Goal: Transaction & Acquisition: Book appointment/travel/reservation

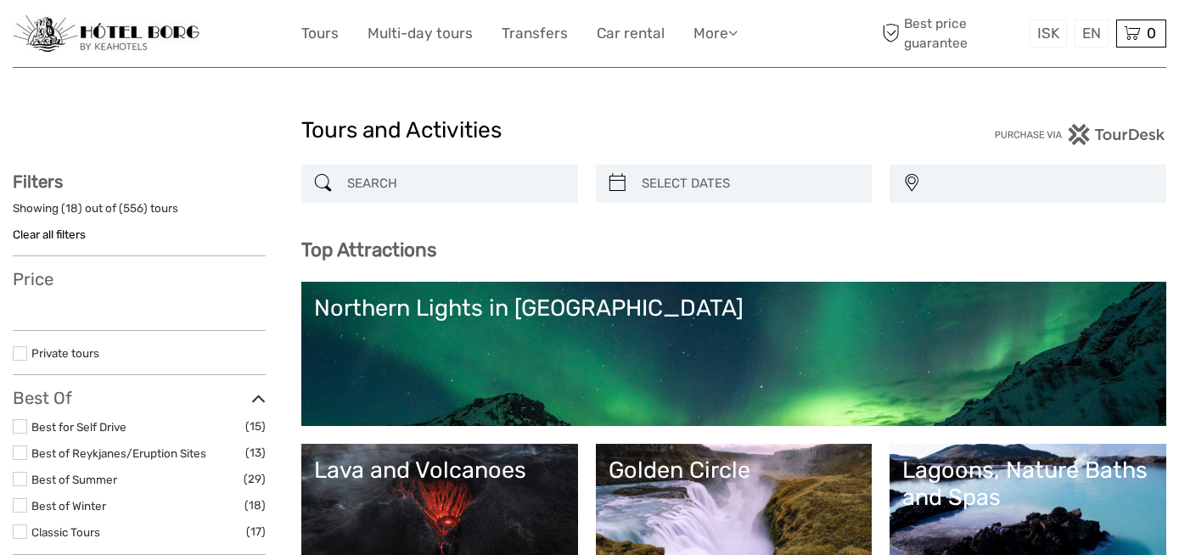
select select
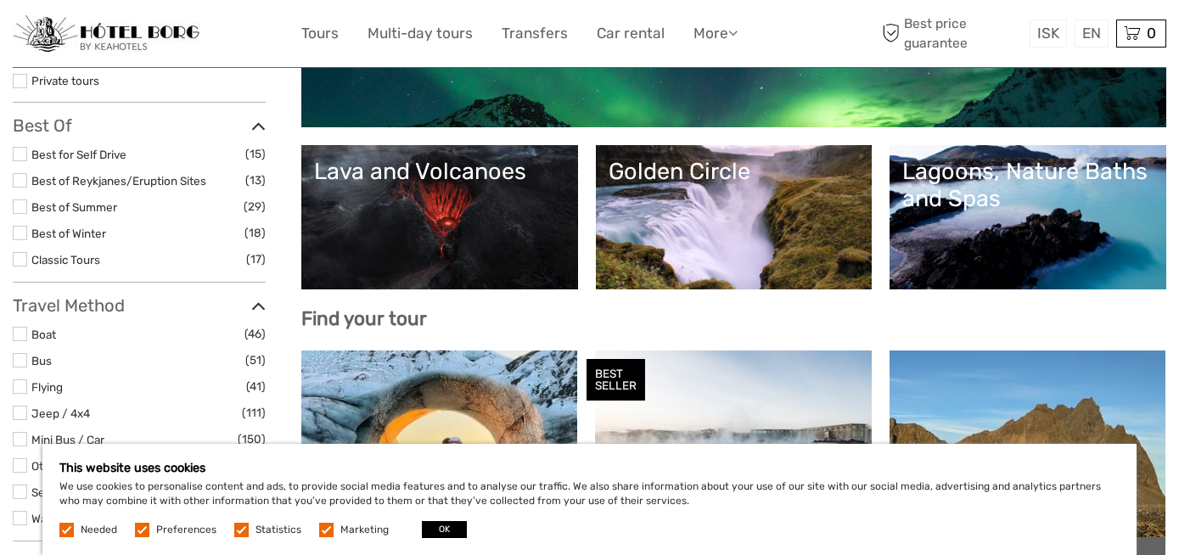
scroll to position [296, 0]
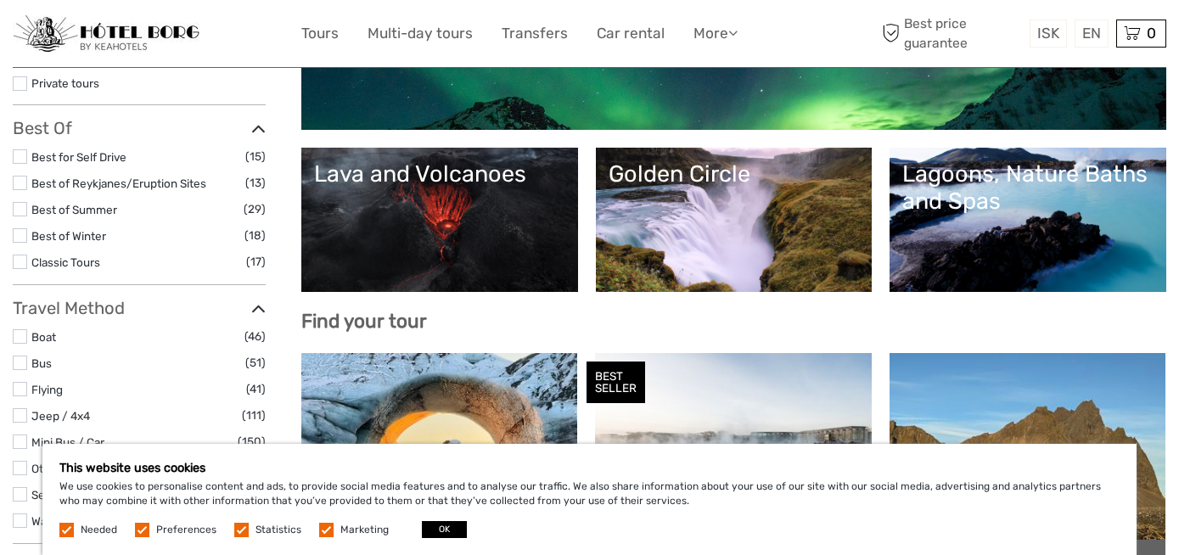
click at [444, 225] on link "Lava and Volcanoes" at bounding box center [439, 219] width 251 height 119
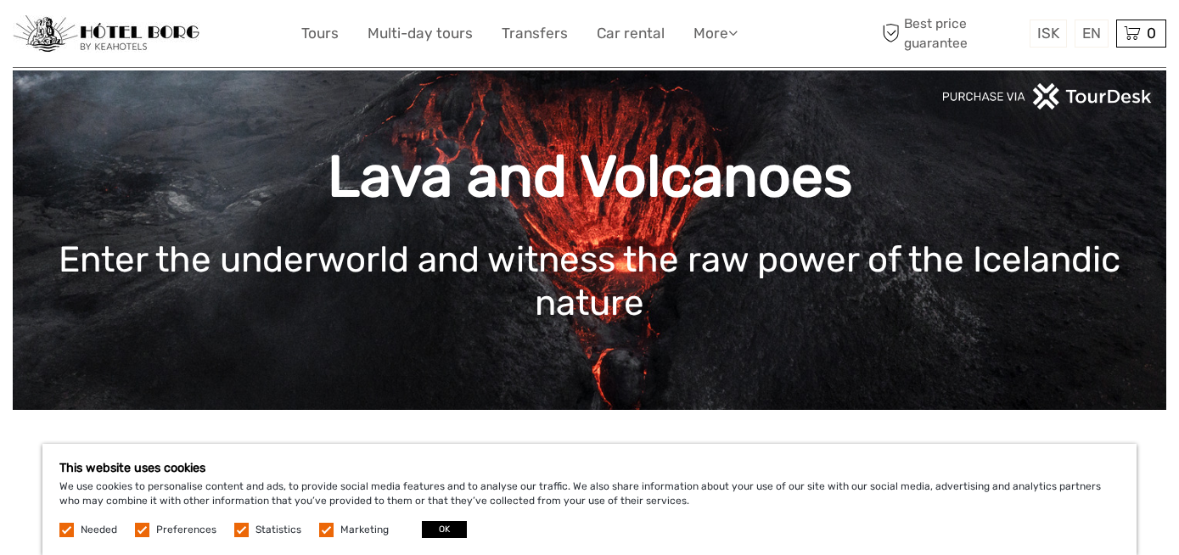
scroll to position [45, 0]
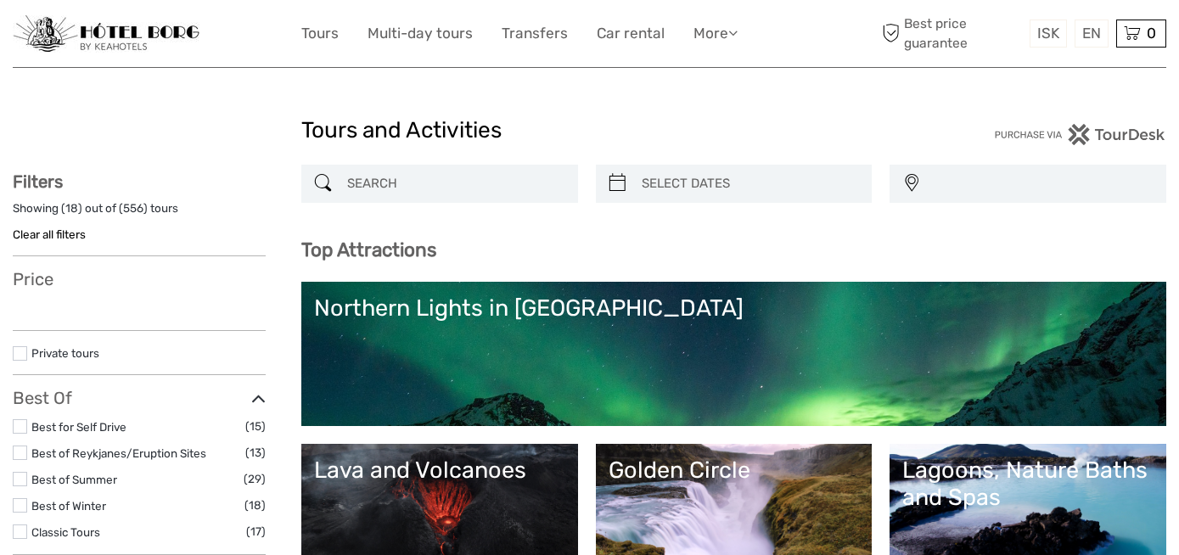
select select
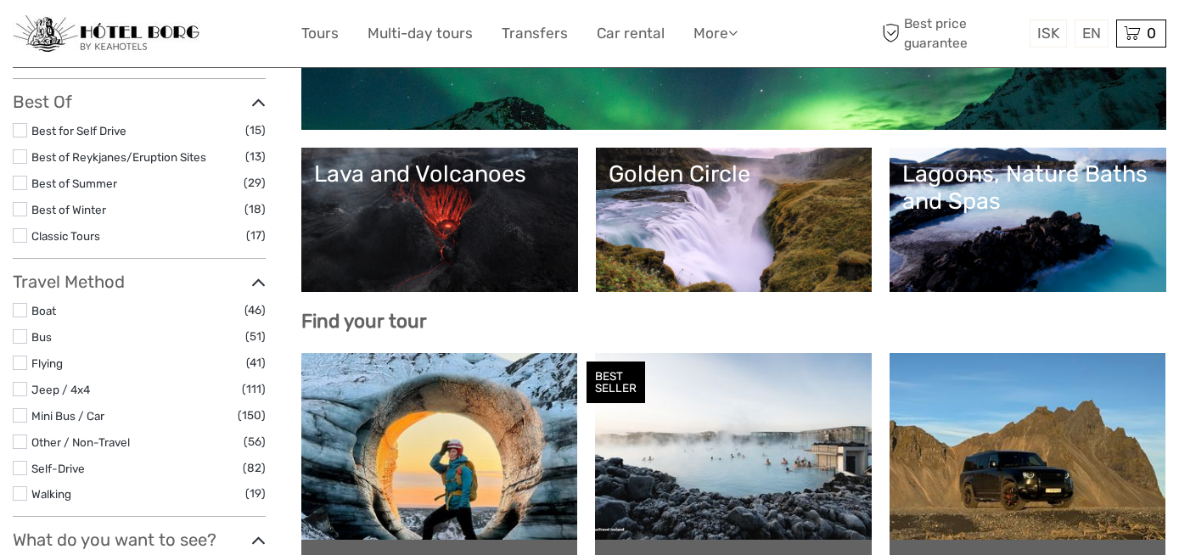
select select
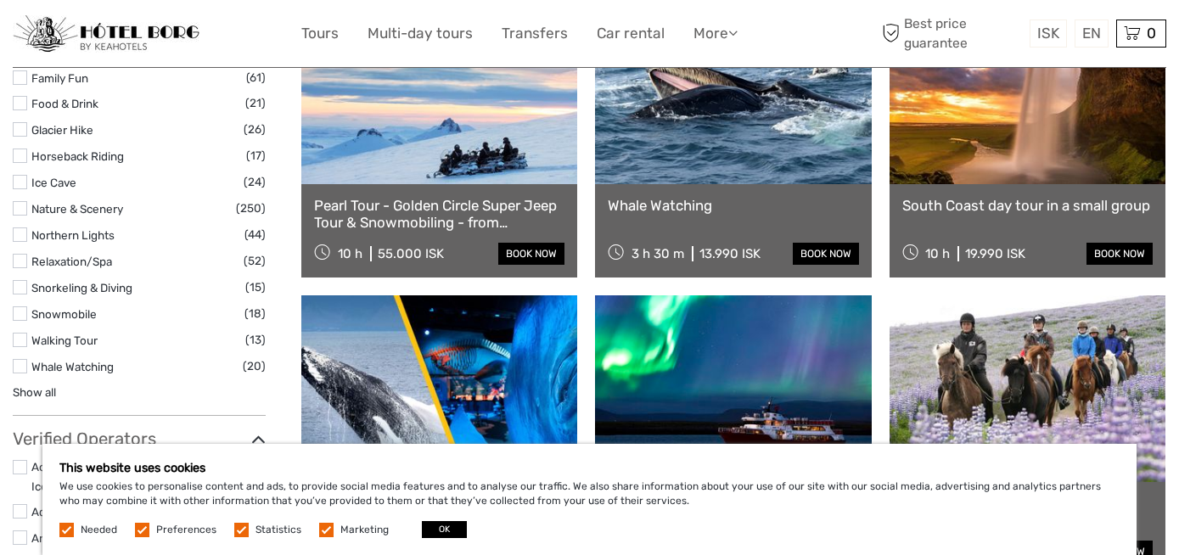
scroll to position [1549, 0]
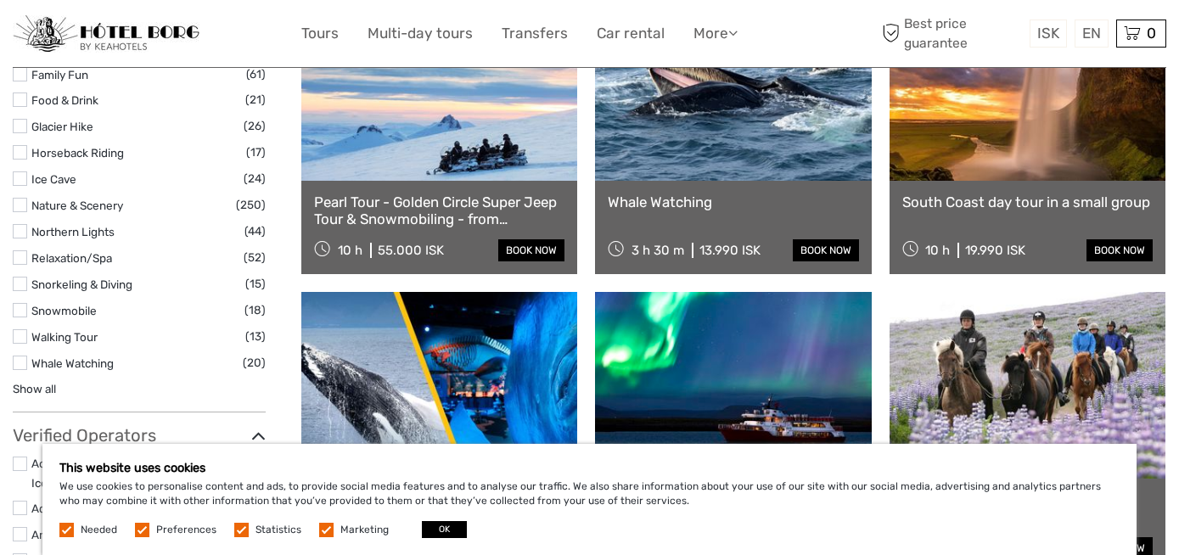
click at [18, 310] on label at bounding box center [20, 310] width 14 height 14
click at [0, 0] on input "checkbox" at bounding box center [0, 0] width 0 height 0
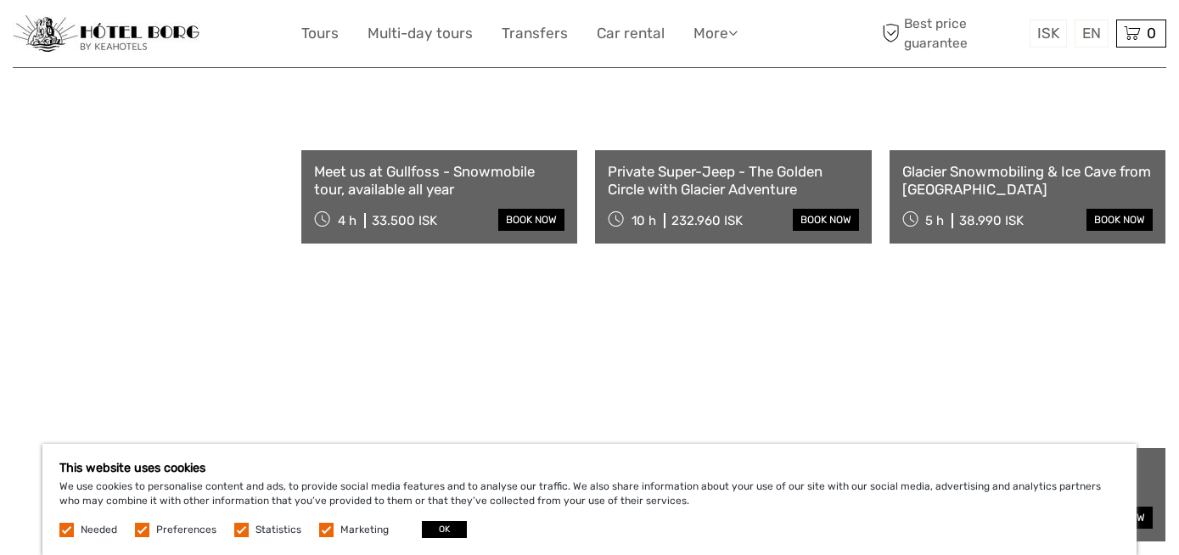
scroll to position [1502, 0]
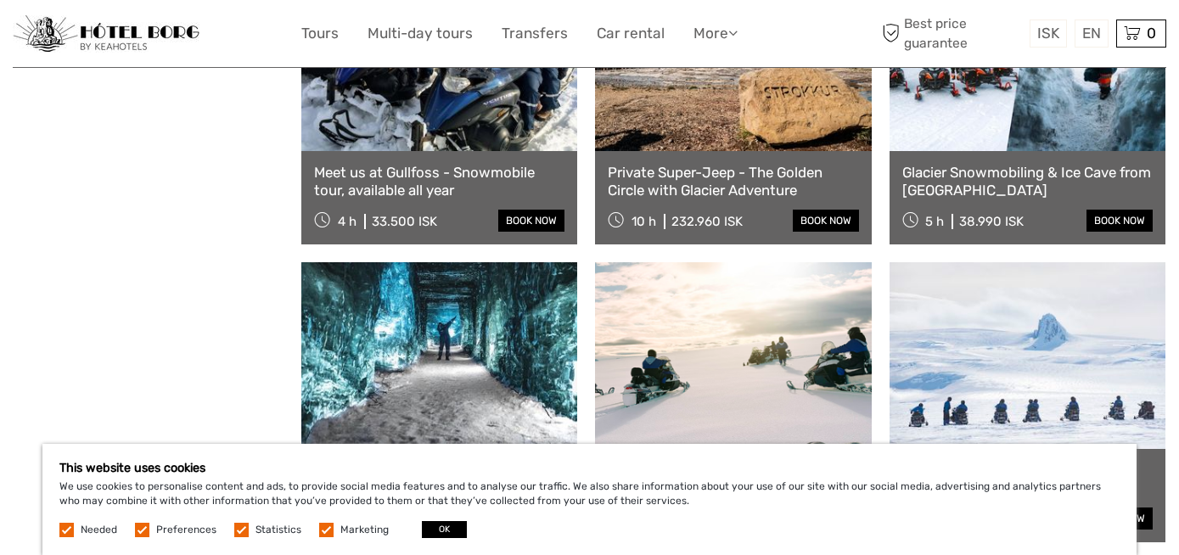
click at [971, 168] on link "Glacier Snowmobiling & Ice Cave from Geysir Area" at bounding box center [1027, 181] width 250 height 35
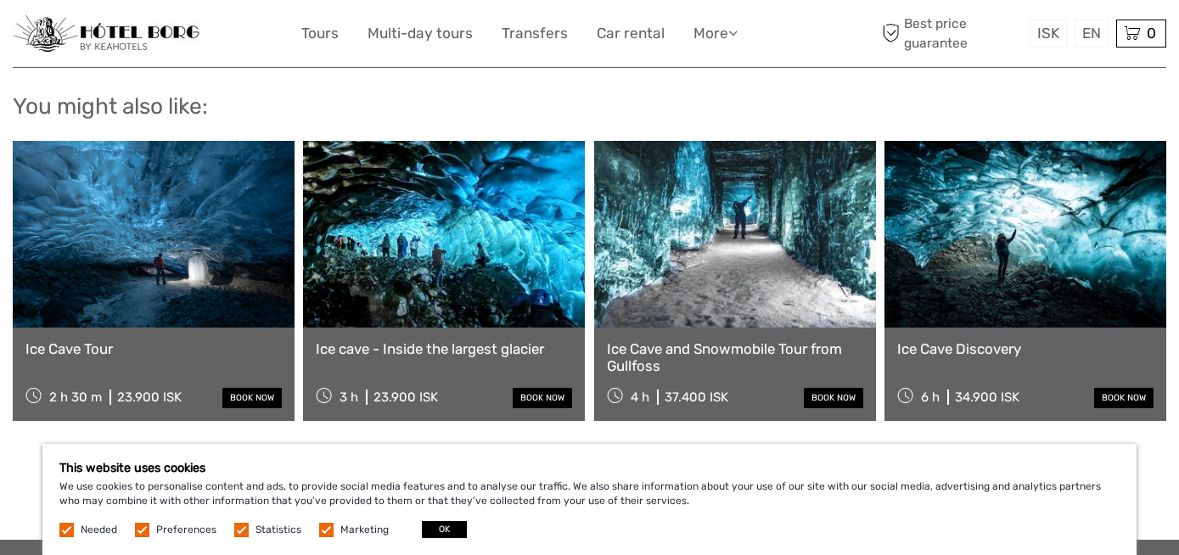
scroll to position [1935, 0]
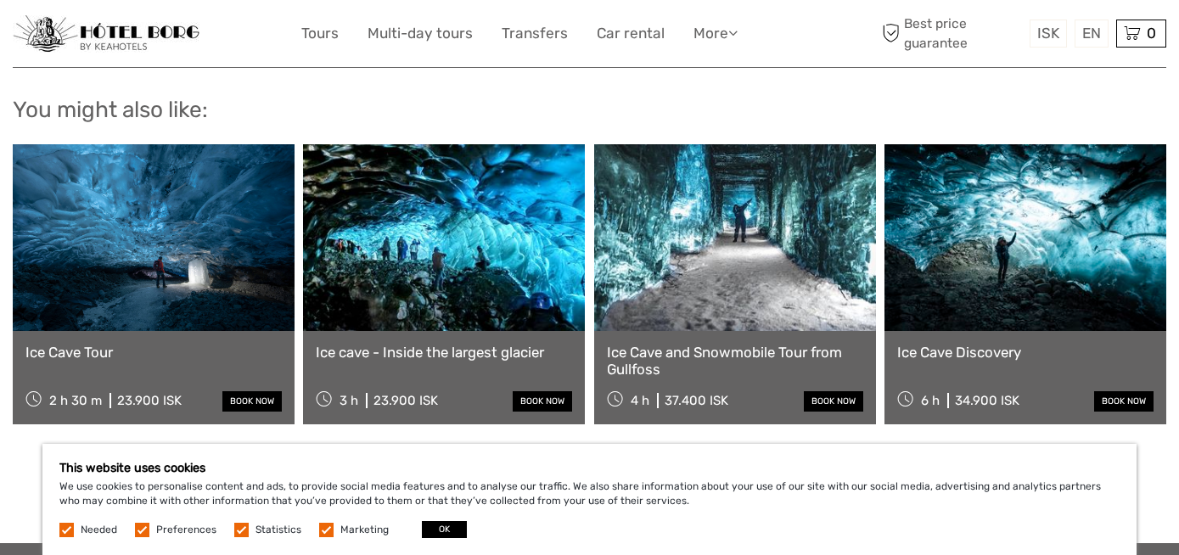
click at [441, 344] on link "Ice cave - Inside the largest glacier" at bounding box center [444, 352] width 256 height 17
